Goal: Communication & Community: Participate in discussion

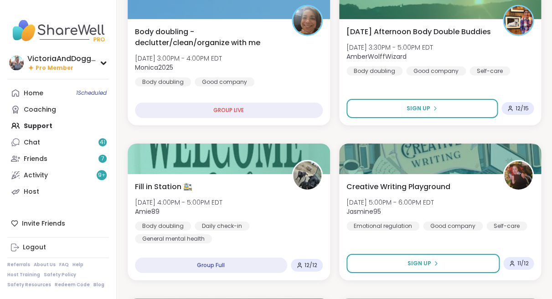
scroll to position [763, 0]
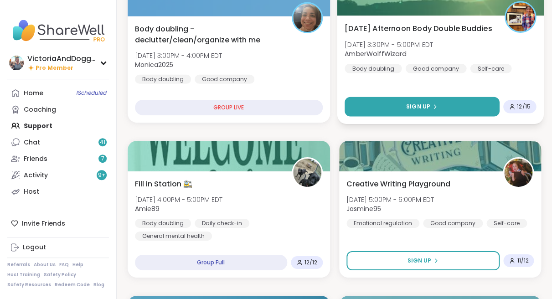
click at [383, 107] on button "Sign Up" at bounding box center [421, 107] width 154 height 20
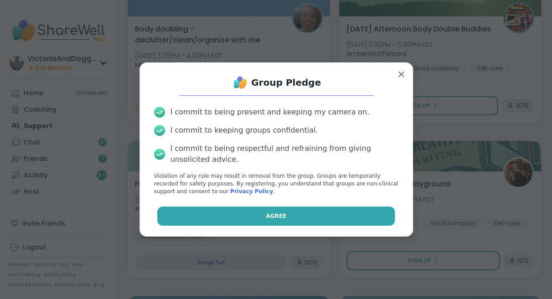
click at [285, 214] on button "Agree" at bounding box center [275, 215] width 237 height 19
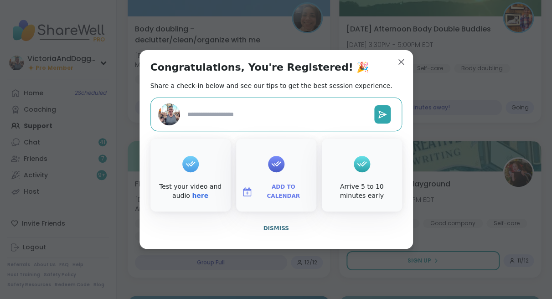
type textarea "*"
click at [266, 111] on textarea at bounding box center [277, 114] width 187 height 17
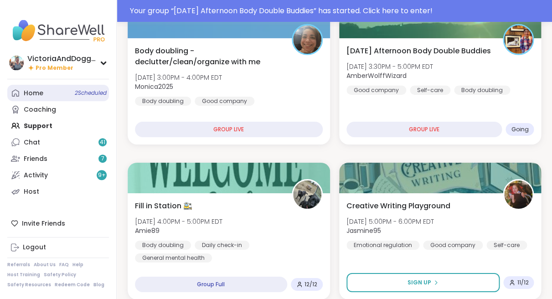
click at [23, 89] on link "Home 2 Scheduled" at bounding box center [58, 93] width 102 height 16
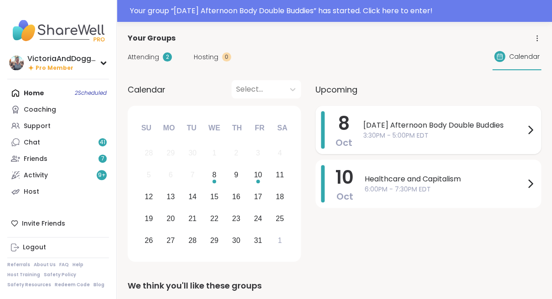
click at [411, 127] on span "[DATE] Afternoon Body Double Buddies" at bounding box center [443, 125] width 161 height 11
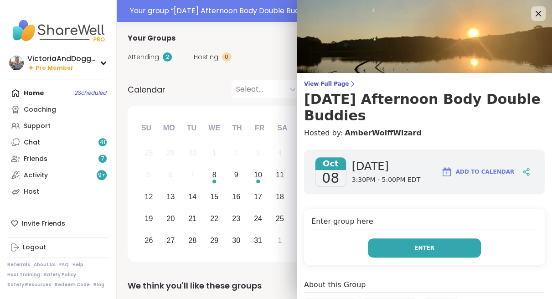
click at [413, 246] on button "Enter" at bounding box center [424, 247] width 113 height 19
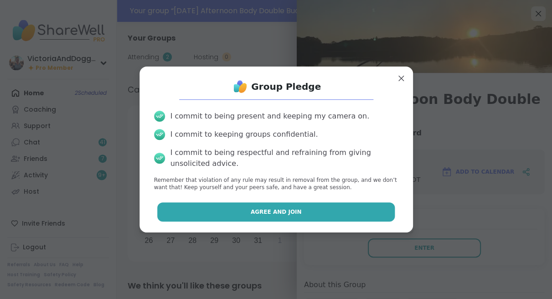
click at [258, 211] on span "Agree and Join" at bounding box center [276, 212] width 51 height 8
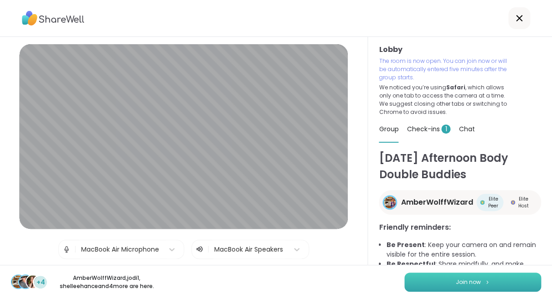
click at [422, 280] on button "Join now" at bounding box center [472, 281] width 137 height 19
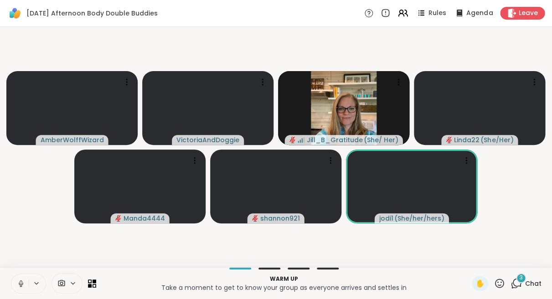
click at [20, 282] on icon at bounding box center [21, 283] width 8 height 8
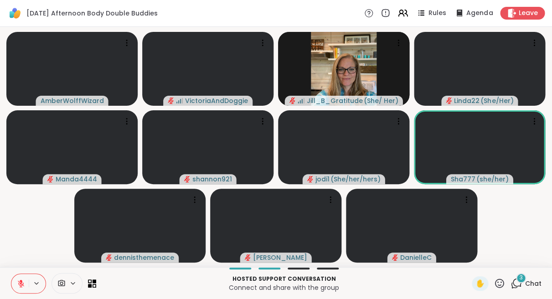
click at [519, 282] on div "3" at bounding box center [521, 278] width 10 height 10
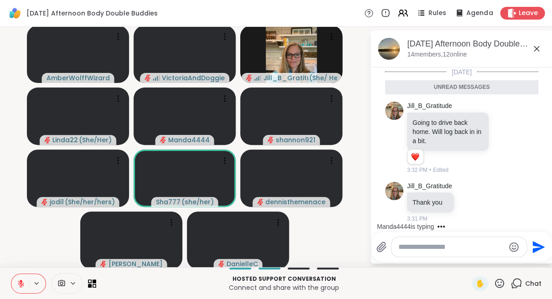
scroll to position [46, 0]
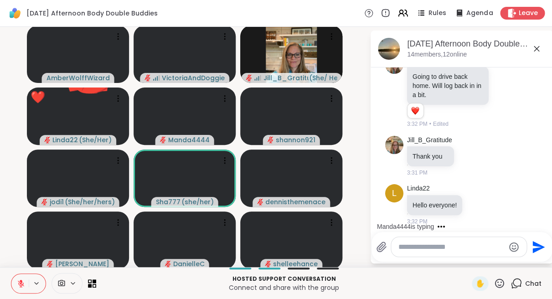
click at [425, 248] on textarea "Type your message" at bounding box center [451, 246] width 106 height 9
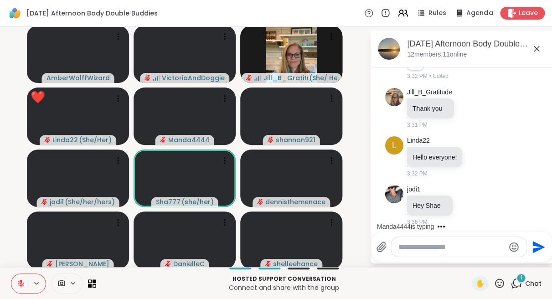
scroll to position [73, 0]
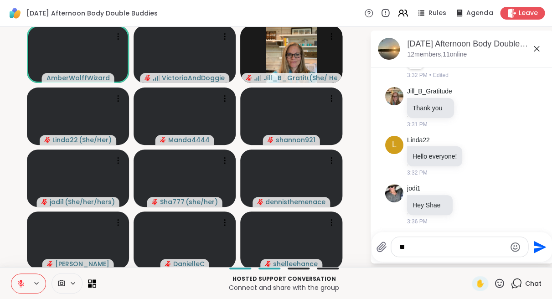
type textarea "*"
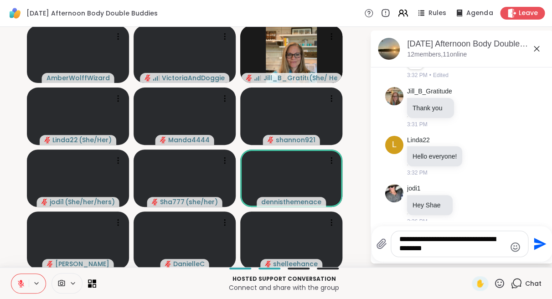
type textarea "**********"
click at [537, 240] on icon "Send" at bounding box center [538, 243] width 15 height 15
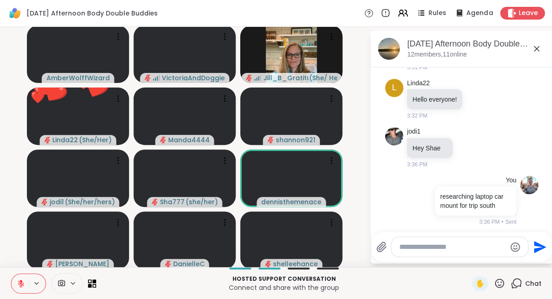
click at [499, 284] on icon at bounding box center [498, 282] width 11 height 11
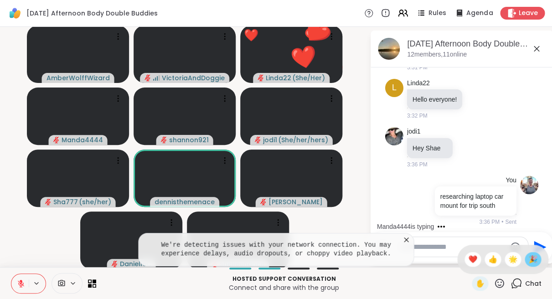
click at [528, 258] on span "🎉" at bounding box center [532, 259] width 9 height 11
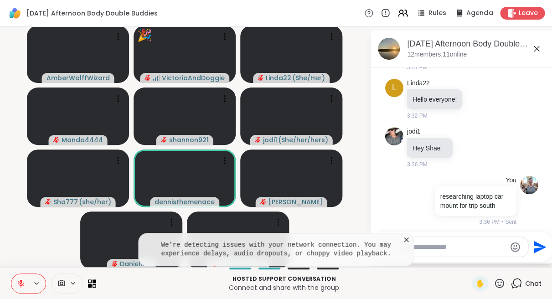
click at [503, 280] on icon at bounding box center [498, 282] width 11 height 11
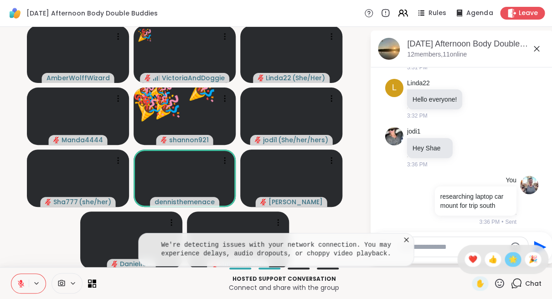
click at [512, 262] on span "🌟" at bounding box center [512, 259] width 9 height 11
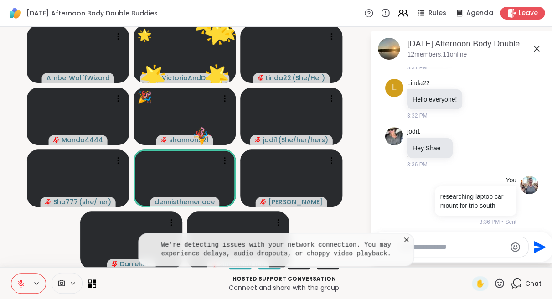
click at [497, 280] on icon at bounding box center [498, 282] width 11 height 11
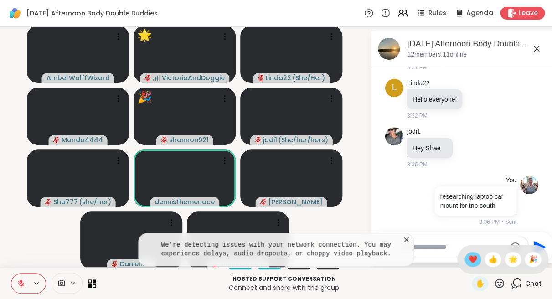
click at [474, 261] on span "❤️" at bounding box center [472, 259] width 9 height 11
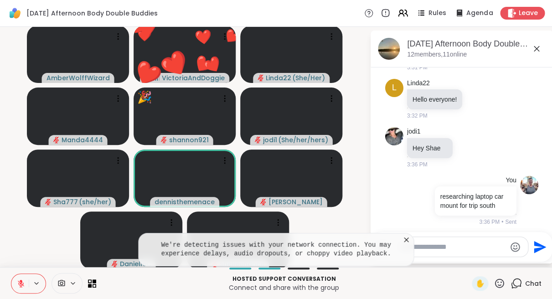
click at [499, 280] on icon at bounding box center [498, 282] width 11 height 11
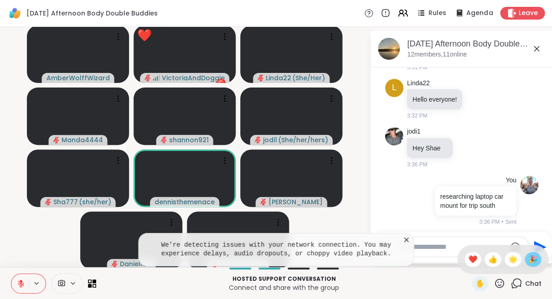
click at [535, 256] on span "🎉" at bounding box center [532, 259] width 9 height 11
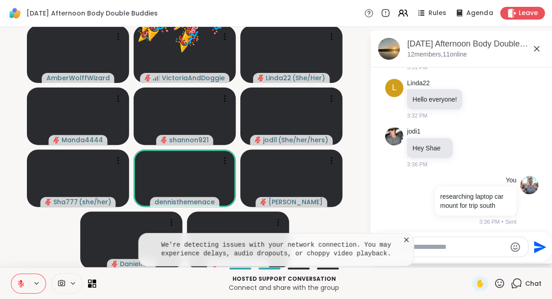
scroll to position [143, 0]
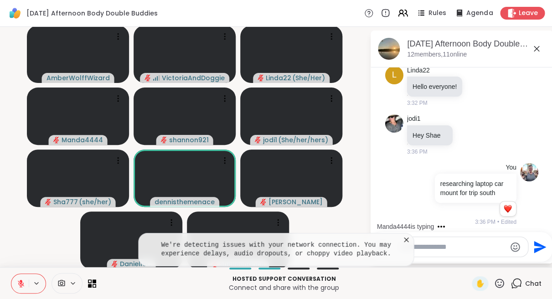
click at [406, 237] on icon at bounding box center [405, 239] width 9 height 9
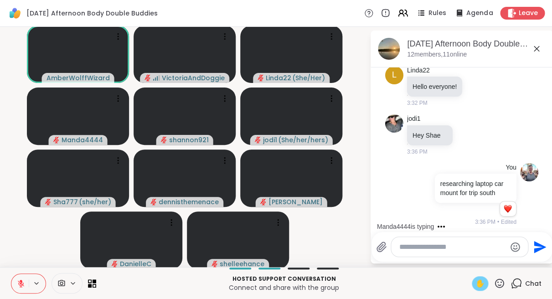
click at [480, 282] on span "✋" at bounding box center [479, 283] width 9 height 11
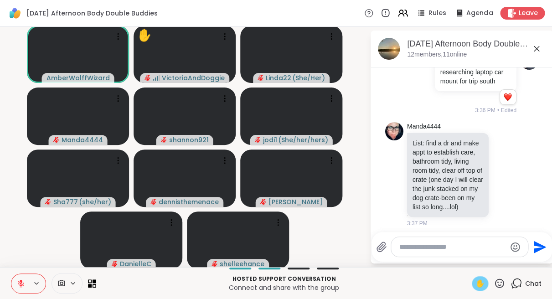
click at [21, 280] on icon at bounding box center [21, 281] width 3 height 4
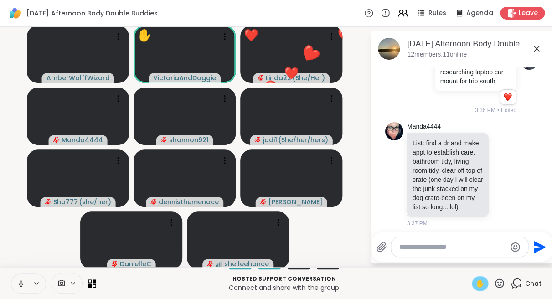
click at [20, 280] on icon at bounding box center [21, 282] width 2 height 4
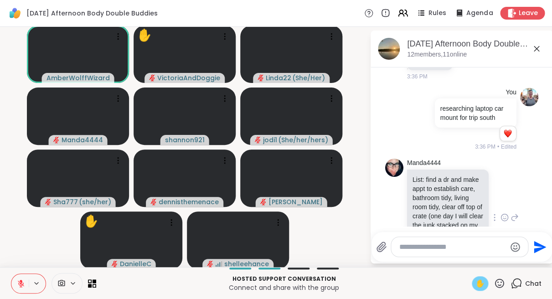
scroll to position [217, 0]
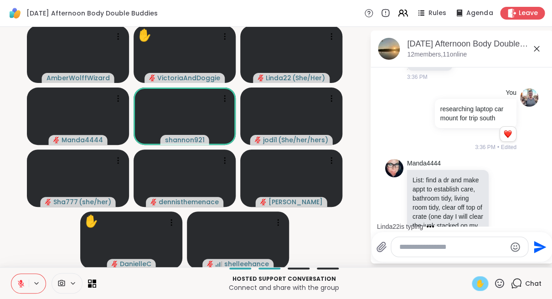
click at [480, 283] on span "✋" at bounding box center [479, 283] width 9 height 11
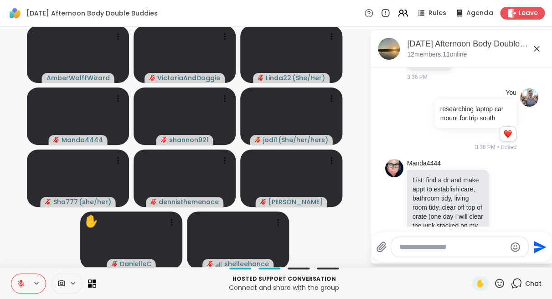
click at [499, 283] on icon at bounding box center [498, 282] width 11 height 11
click at [493, 261] on span "👍" at bounding box center [492, 259] width 9 height 11
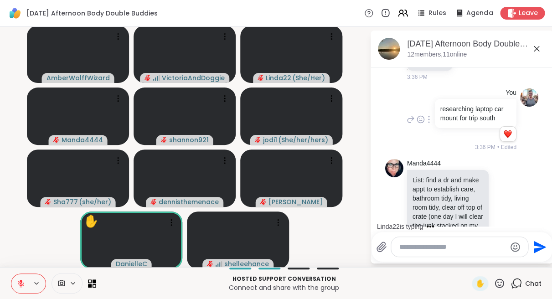
scroll to position [333, 0]
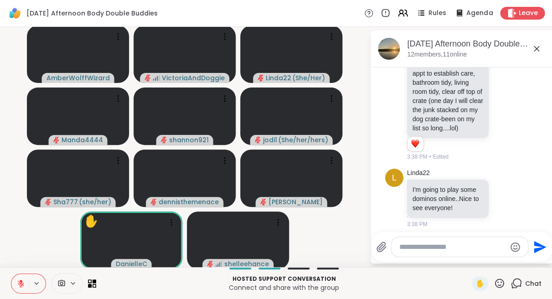
click at [499, 280] on icon at bounding box center [498, 282] width 11 height 11
click at [476, 259] on span "❤️" at bounding box center [472, 259] width 9 height 11
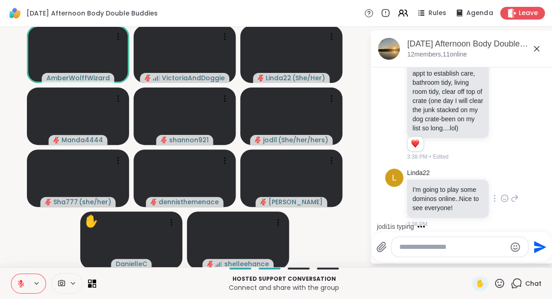
scroll to position [399, 0]
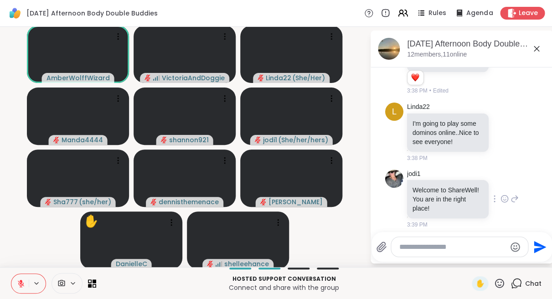
click at [502, 194] on icon at bounding box center [504, 198] width 8 height 9
click at [433, 180] on div "Select Reaction: Heart" at bounding box center [432, 184] width 8 height 8
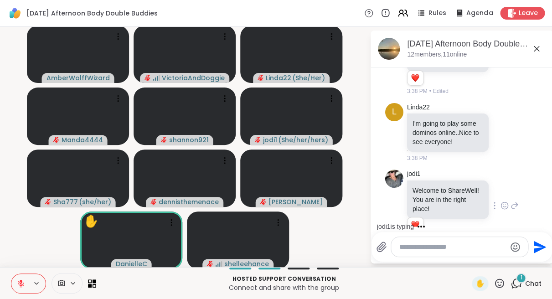
scroll to position [472, 0]
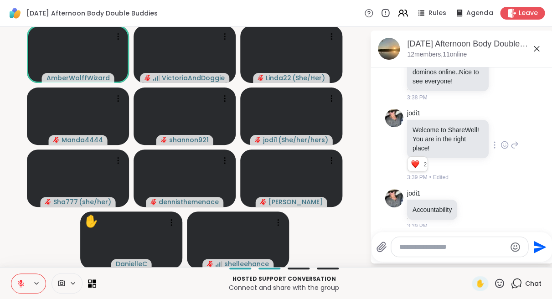
click at [535, 48] on icon at bounding box center [535, 48] width 5 height 5
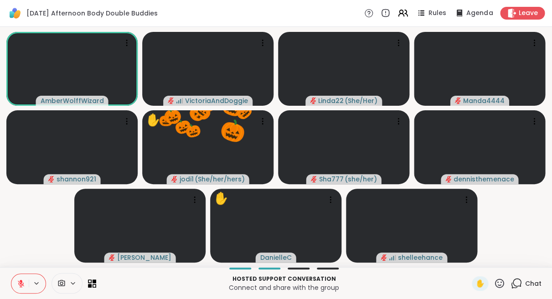
click at [500, 281] on icon at bounding box center [498, 282] width 11 height 11
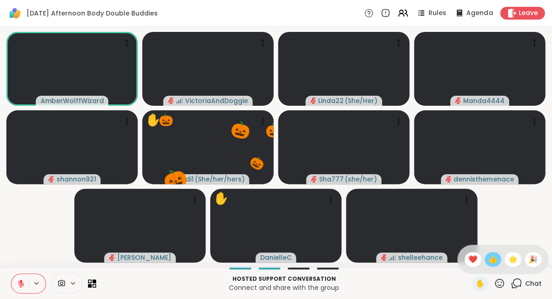
click at [495, 257] on span "👍" at bounding box center [492, 259] width 9 height 11
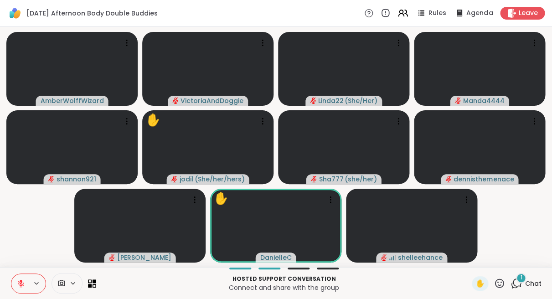
click at [497, 282] on icon at bounding box center [498, 282] width 11 height 11
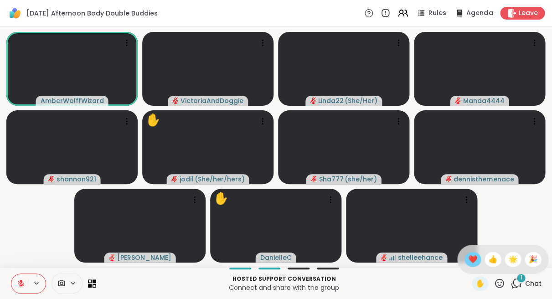
click at [472, 258] on span "❤️" at bounding box center [472, 259] width 9 height 11
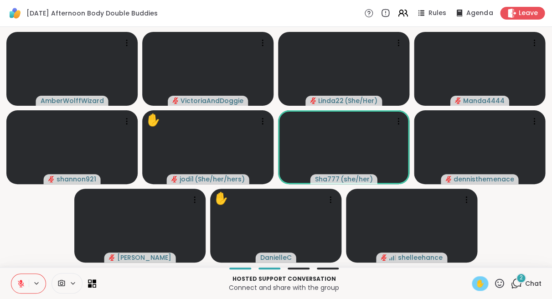
click at [480, 280] on span "✋" at bounding box center [479, 283] width 9 height 11
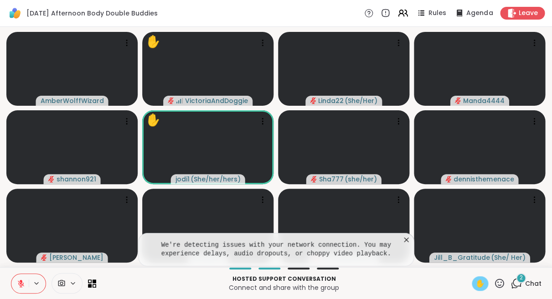
click at [405, 237] on icon at bounding box center [405, 239] width 9 height 9
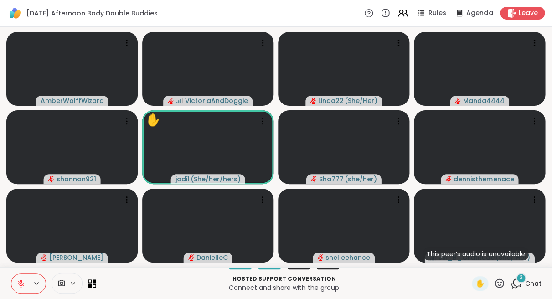
click at [498, 280] on icon at bounding box center [498, 282] width 11 height 11
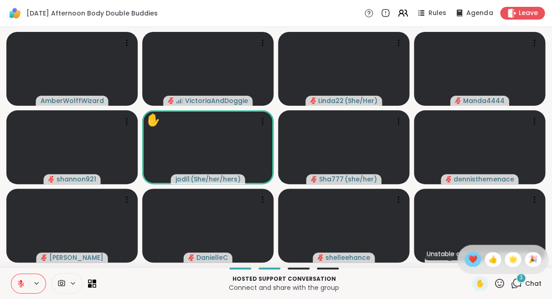
click at [475, 258] on span "❤️" at bounding box center [472, 259] width 9 height 11
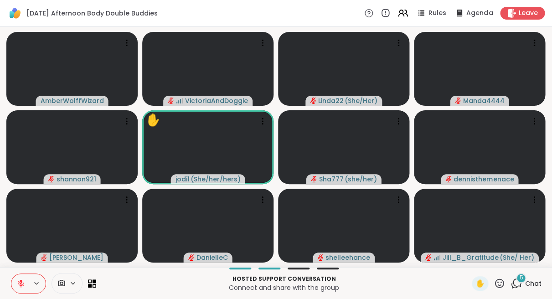
click at [499, 283] on icon at bounding box center [498, 282] width 11 height 11
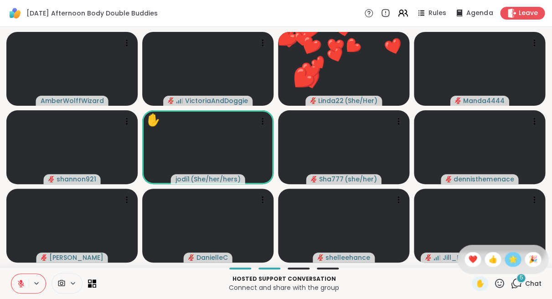
click at [512, 261] on span "🌟" at bounding box center [512, 259] width 9 height 11
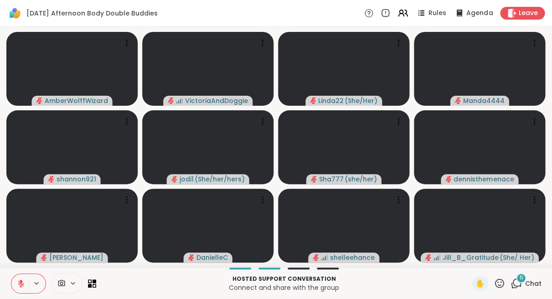
click at [519, 277] on div "6" at bounding box center [521, 278] width 10 height 10
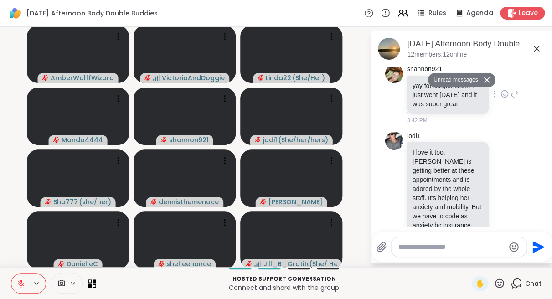
scroll to position [1135, 0]
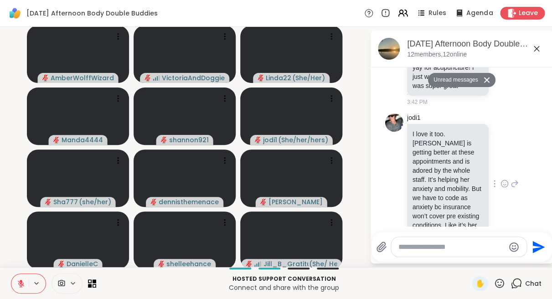
click at [504, 179] on icon at bounding box center [504, 183] width 8 height 9
click at [434, 165] on div "Select Reaction: Heart" at bounding box center [432, 169] width 8 height 8
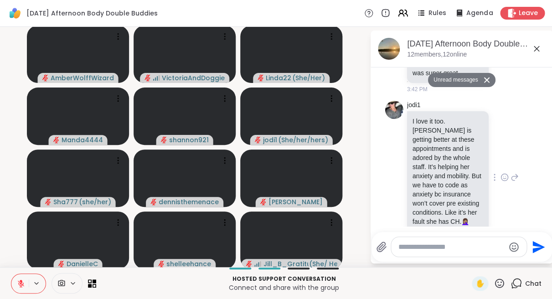
click at [512, 172] on icon at bounding box center [514, 177] width 8 height 11
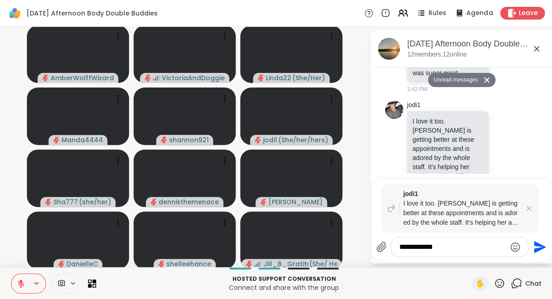
scroll to position [1200, 0]
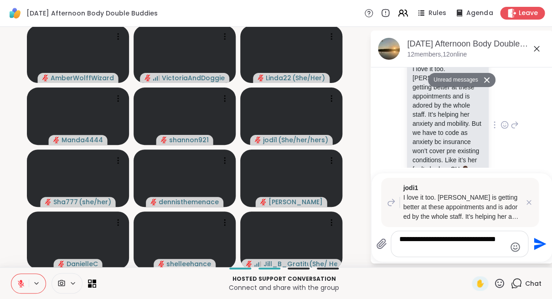
type textarea "**********"
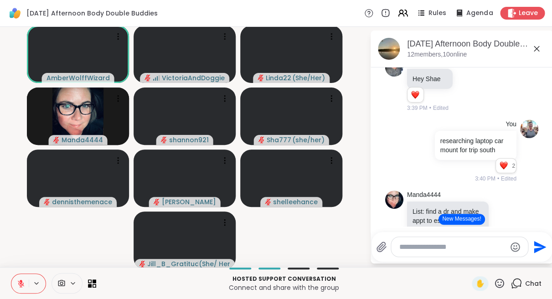
scroll to position [211, 0]
click at [419, 148] on icon at bounding box center [420, 151] width 8 height 9
click at [409, 145] on div at bounding box center [456, 137] width 109 height 29
click at [410, 149] on icon at bounding box center [410, 152] width 6 height 6
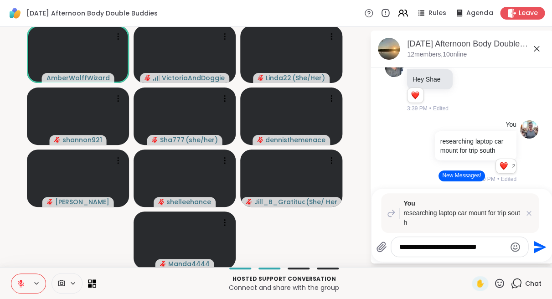
drag, startPoint x: 548, startPoint y: 260, endPoint x: 489, endPoint y: 245, distance: 60.8
click at [489, 245] on textarea "**********" at bounding box center [452, 246] width 106 height 9
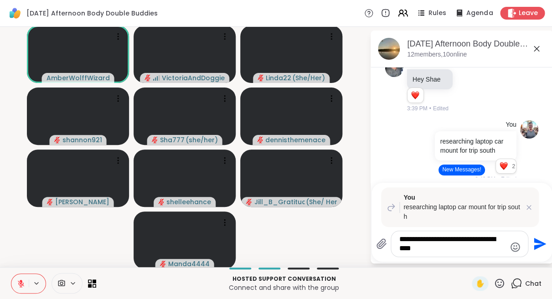
type textarea "**********"
click at [536, 243] on icon "Send" at bounding box center [538, 243] width 15 height 15
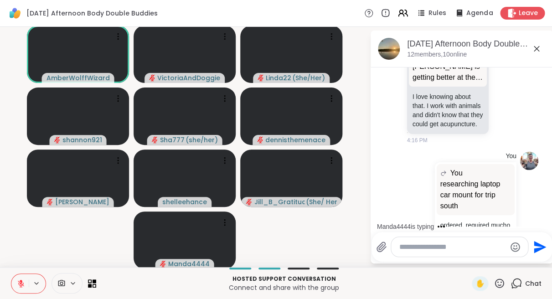
scroll to position [2064, 0]
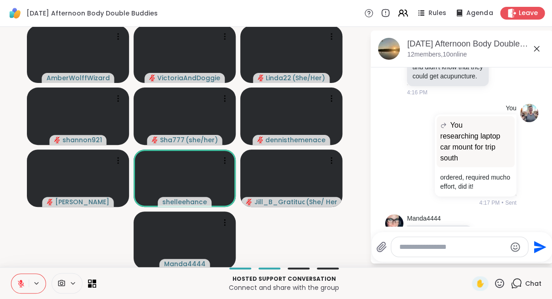
click at [497, 229] on icon at bounding box center [497, 234] width 8 height 11
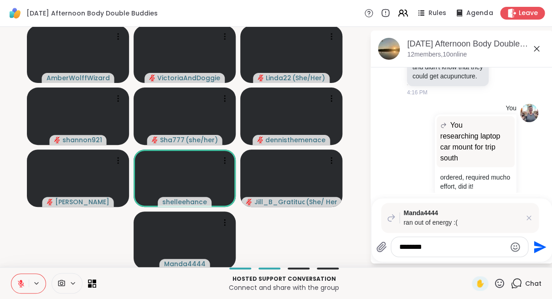
type textarea "*********"
